Goal: Find specific page/section: Find specific page/section

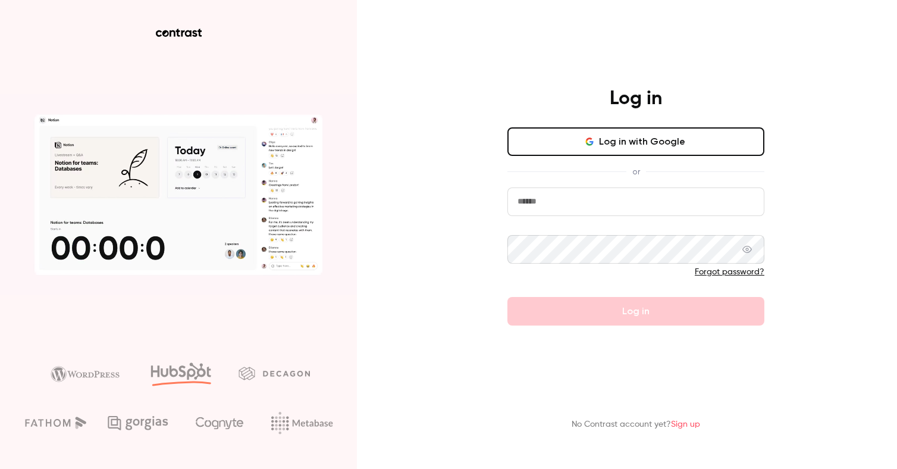
click at [597, 139] on button "Log in with Google" at bounding box center [636, 141] width 257 height 29
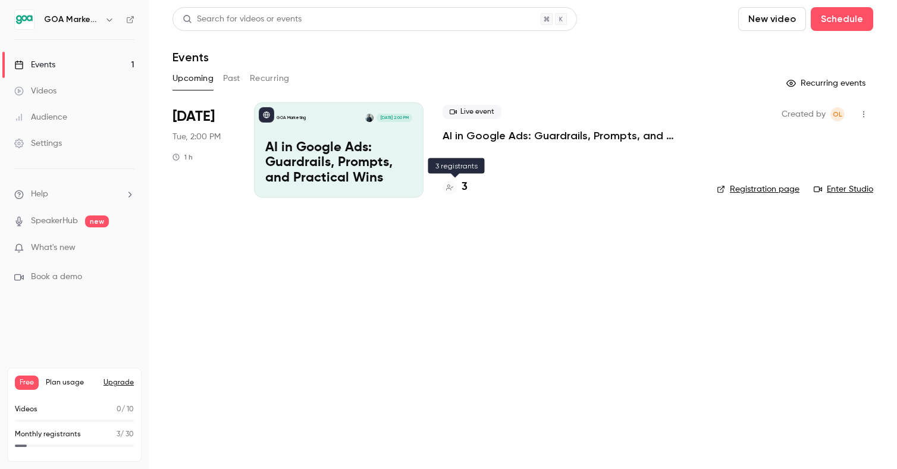
click at [465, 187] on h4 "3" at bounding box center [465, 187] width 6 height 16
